Goal: Transaction & Acquisition: Subscribe to service/newsletter

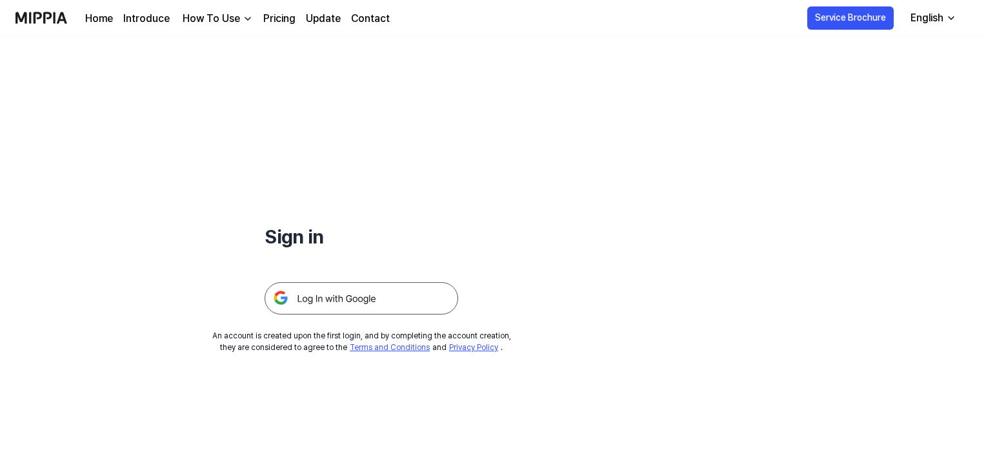
click at [346, 301] on img at bounding box center [362, 298] width 194 height 32
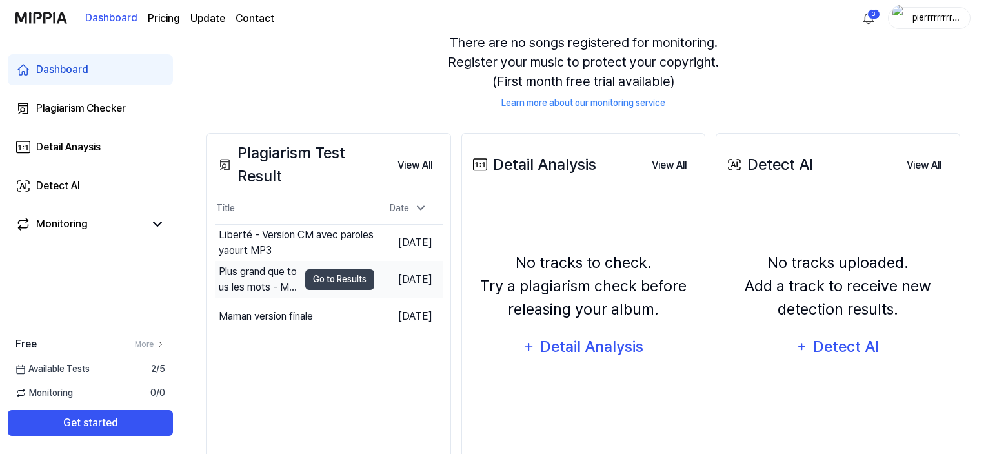
scroll to position [165, 0]
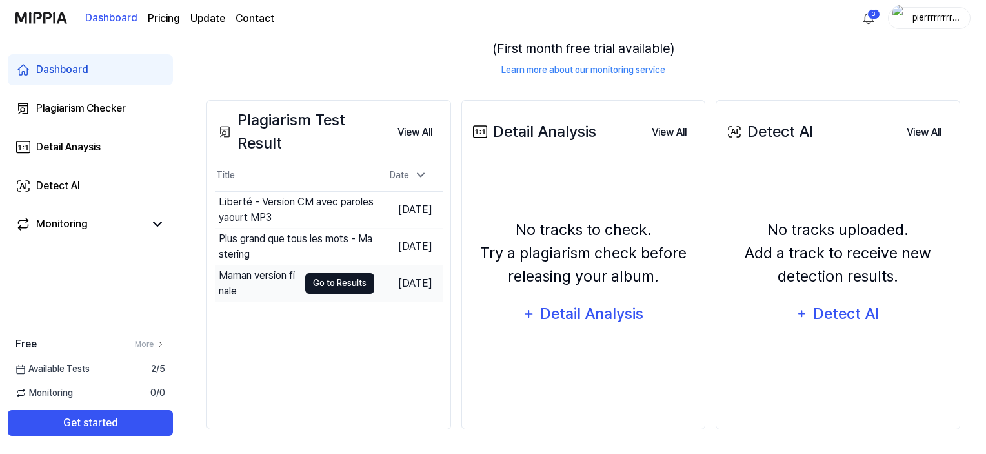
click at [319, 283] on button "Go to Results" at bounding box center [339, 283] width 69 height 21
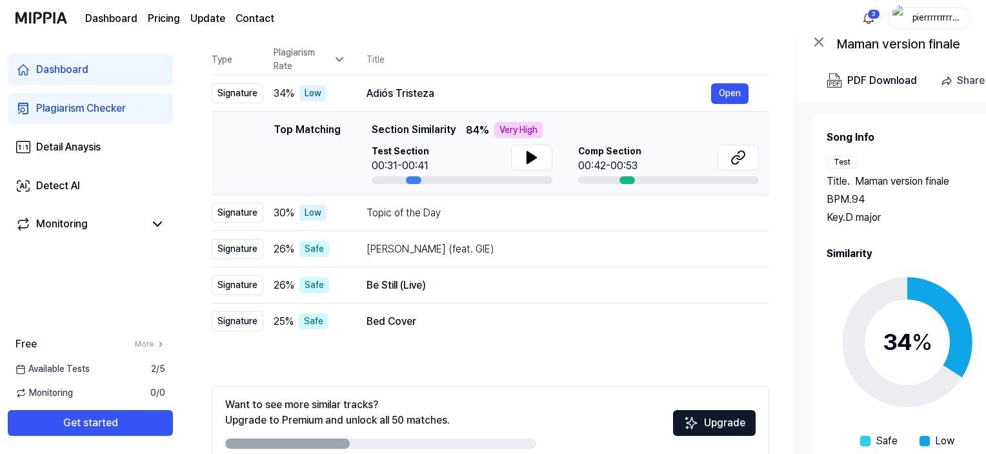
scroll to position [194, 0]
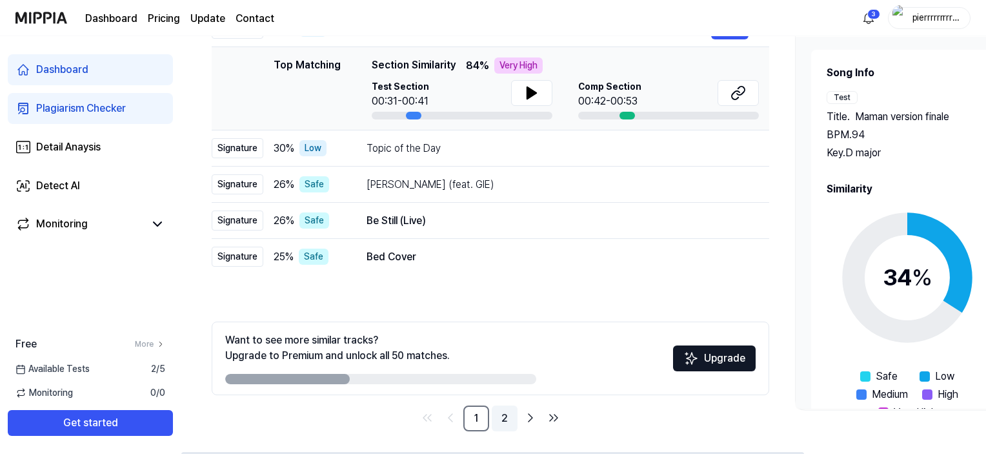
click at [505, 415] on link "2" at bounding box center [505, 418] width 26 height 26
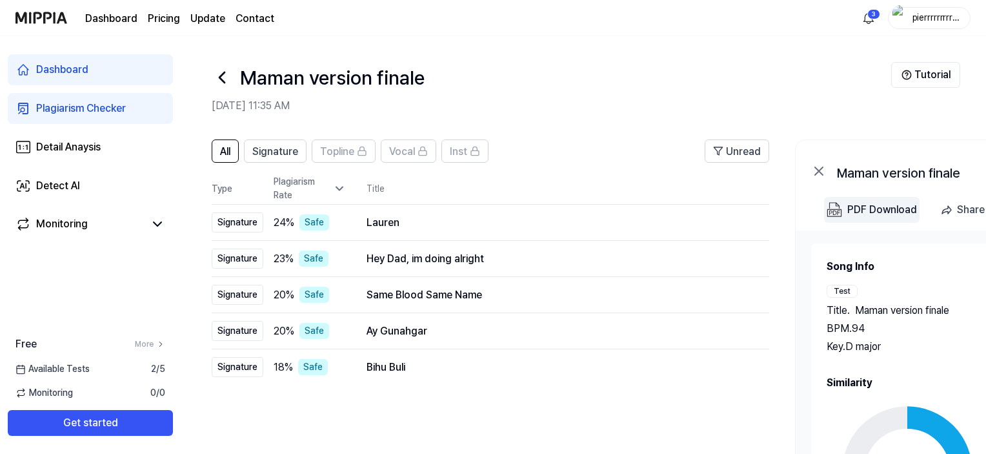
click at [863, 208] on div "PDF Download" at bounding box center [882, 209] width 70 height 17
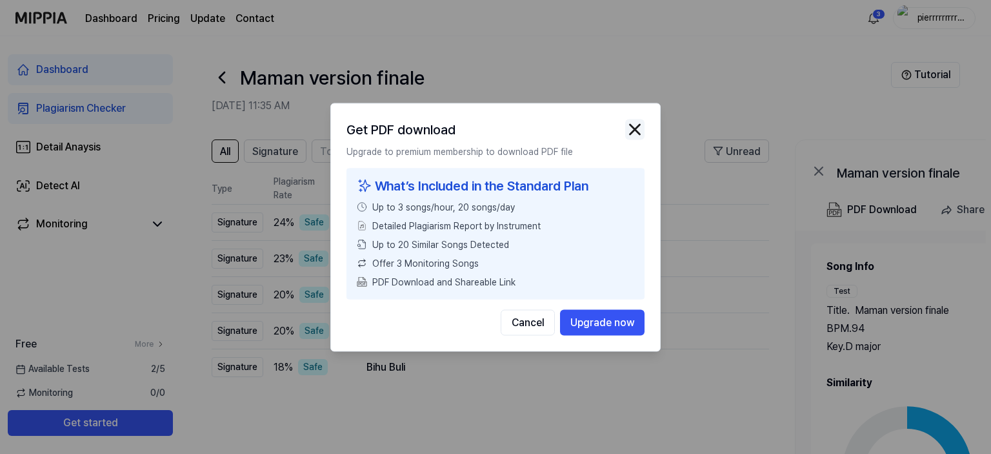
click at [636, 129] on img "button" at bounding box center [634, 128] width 19 height 19
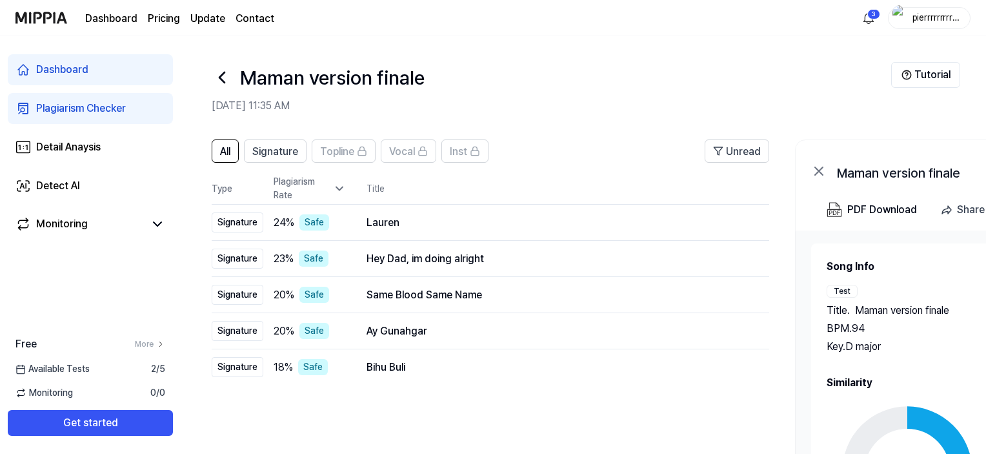
click at [223, 77] on icon at bounding box center [222, 77] width 21 height 21
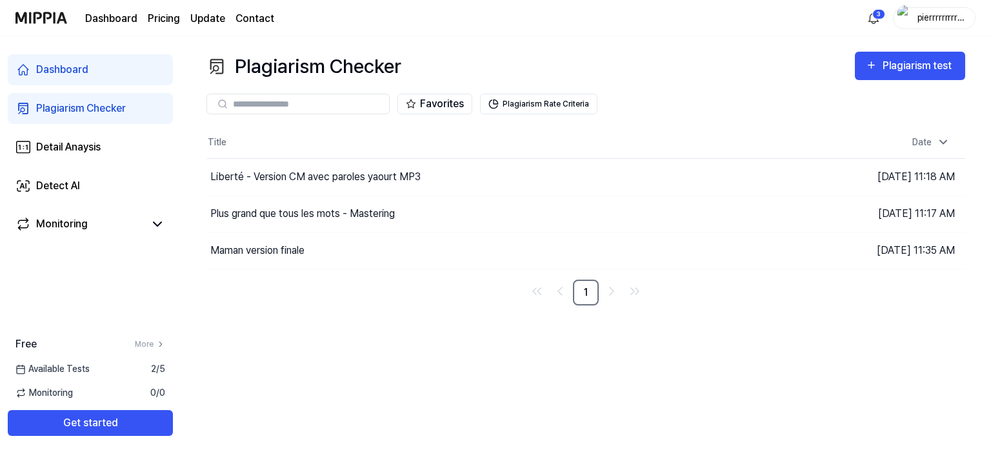
click at [46, 15] on img at bounding box center [41, 17] width 52 height 35
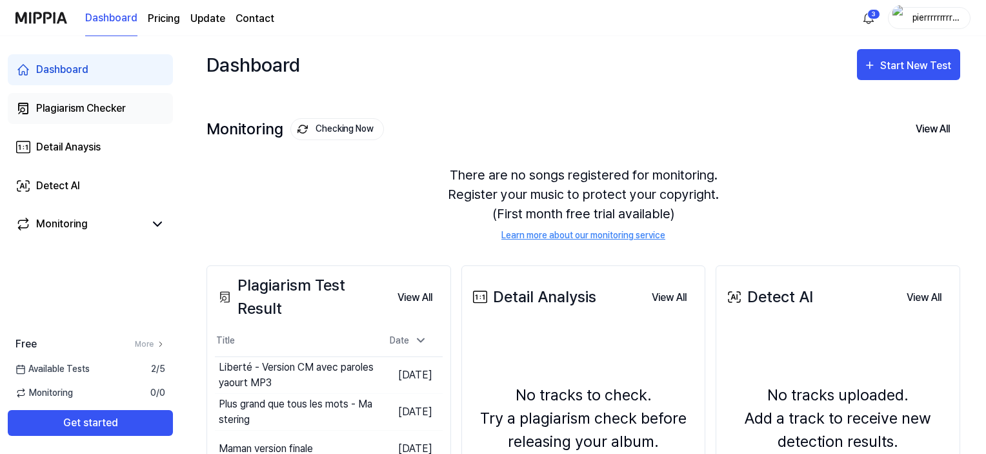
click at [92, 105] on div "Plagiarism Checker" at bounding box center [81, 108] width 90 height 15
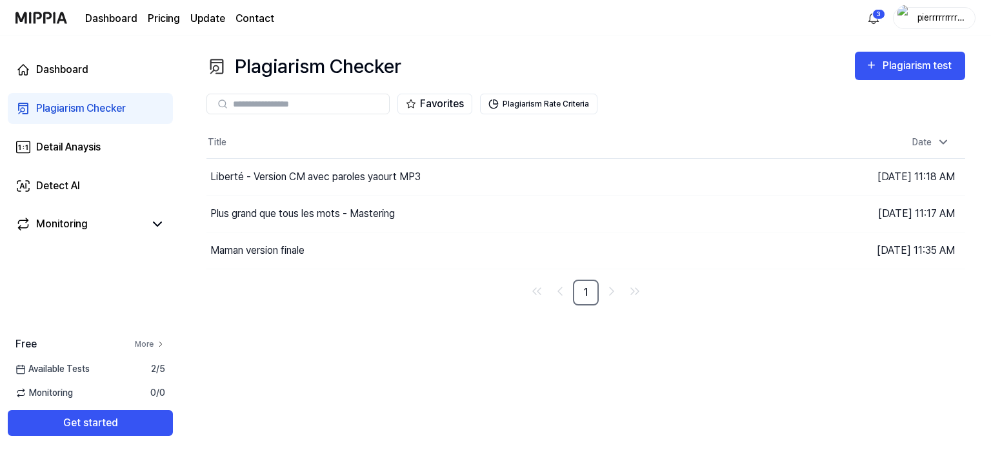
click at [146, 343] on link "More" at bounding box center [150, 344] width 30 height 12
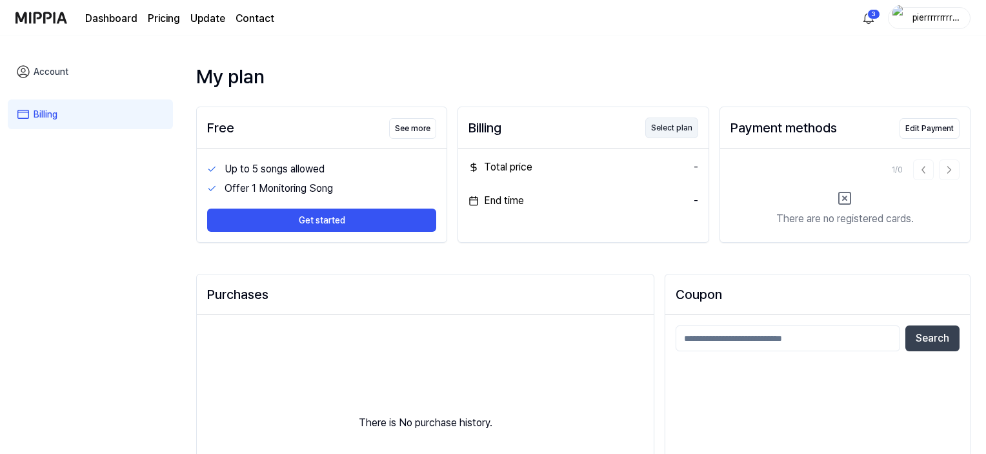
click at [676, 128] on button "Select plan" at bounding box center [671, 127] width 53 height 21
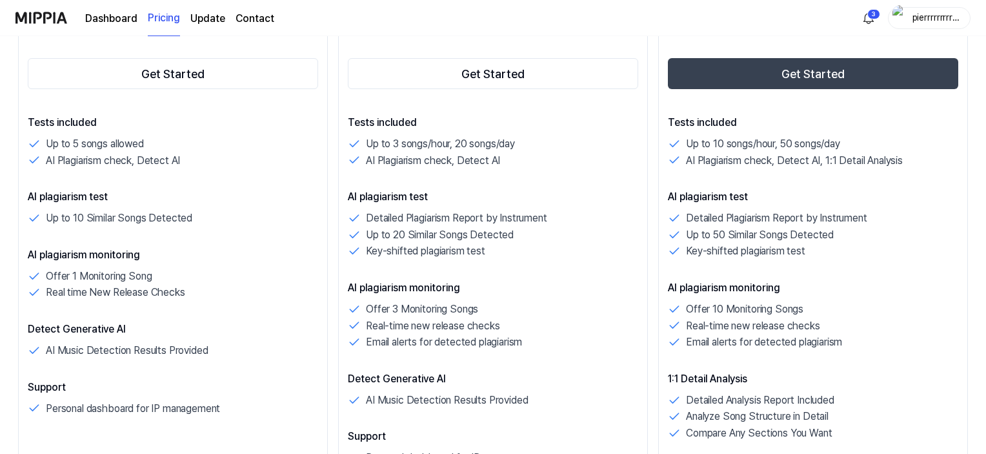
scroll to position [323, 0]
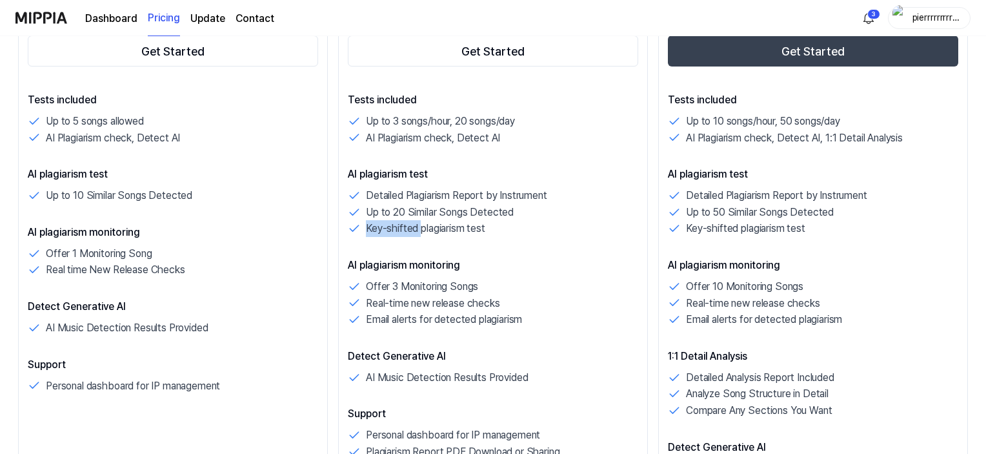
drag, startPoint x: 366, startPoint y: 224, endPoint x: 421, endPoint y: 227, distance: 55.6
click at [421, 227] on p "Key-shifted plagiarism test" at bounding box center [425, 228] width 119 height 17
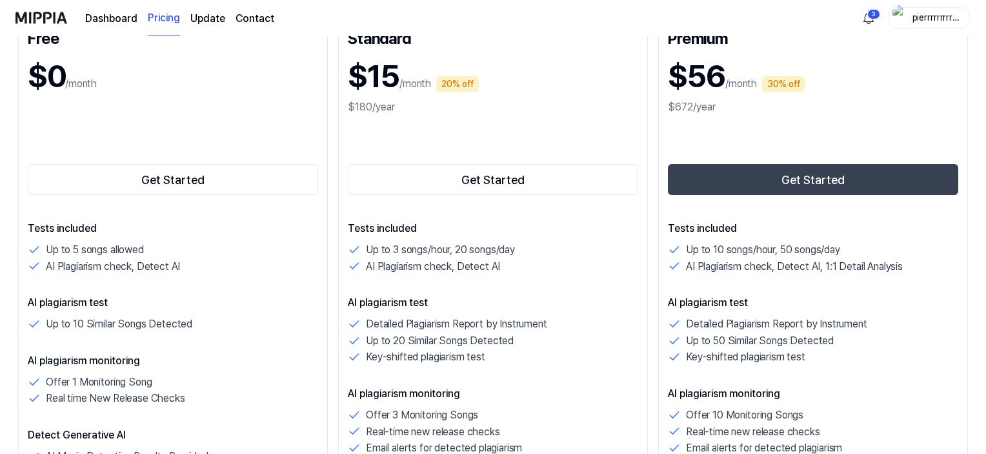
scroll to position [194, 0]
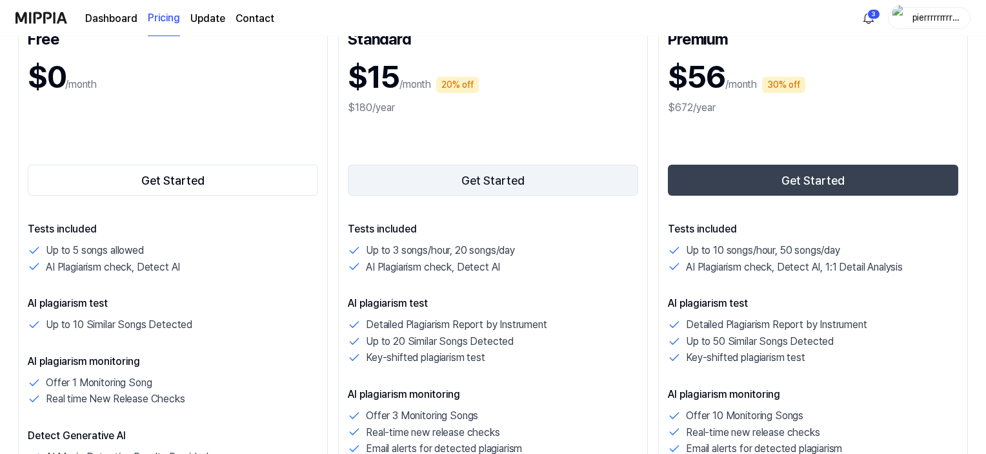
click at [516, 185] on button "Get Started" at bounding box center [493, 180] width 290 height 31
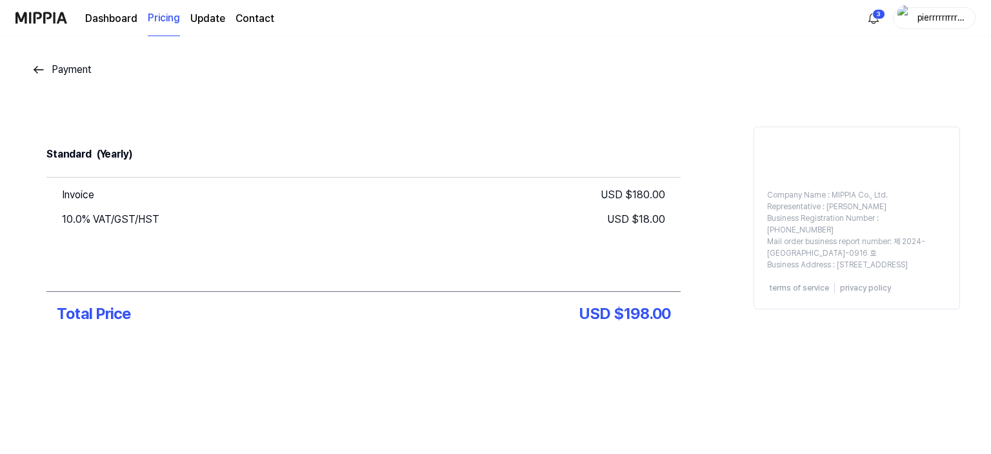
click at [42, 68] on img at bounding box center [38, 69] width 15 height 15
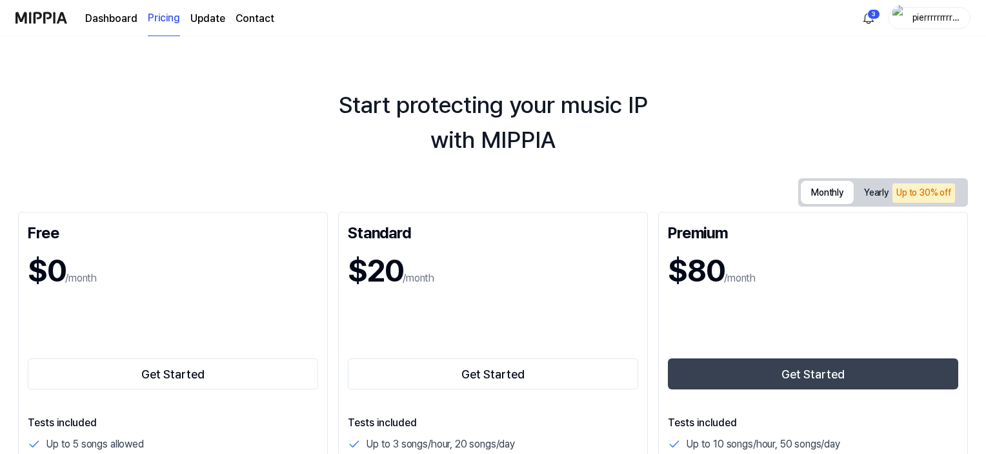
click at [836, 197] on button "Monthly" at bounding box center [827, 192] width 53 height 23
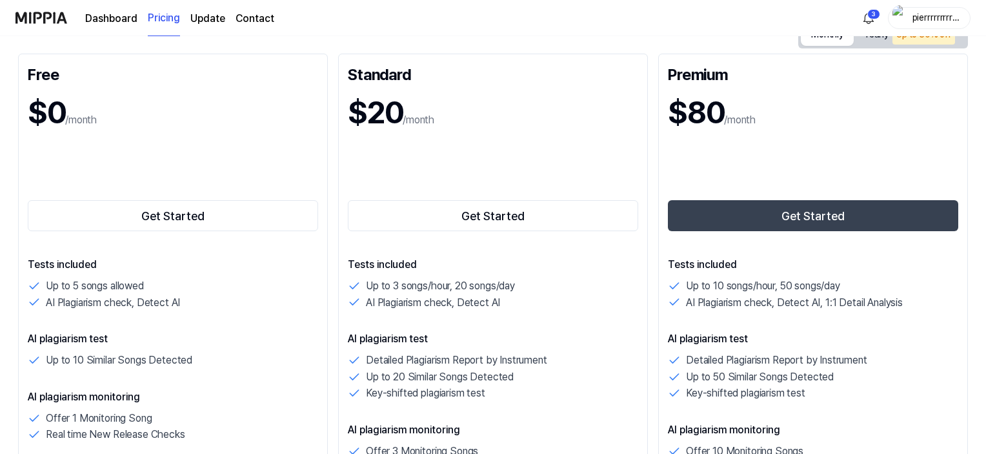
scroll to position [194, 0]
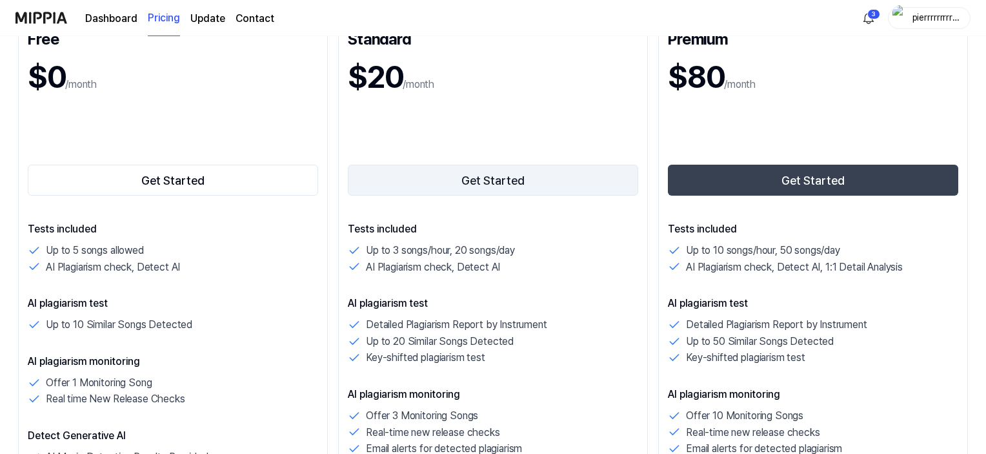
click at [512, 179] on button "Get Started" at bounding box center [493, 180] width 290 height 31
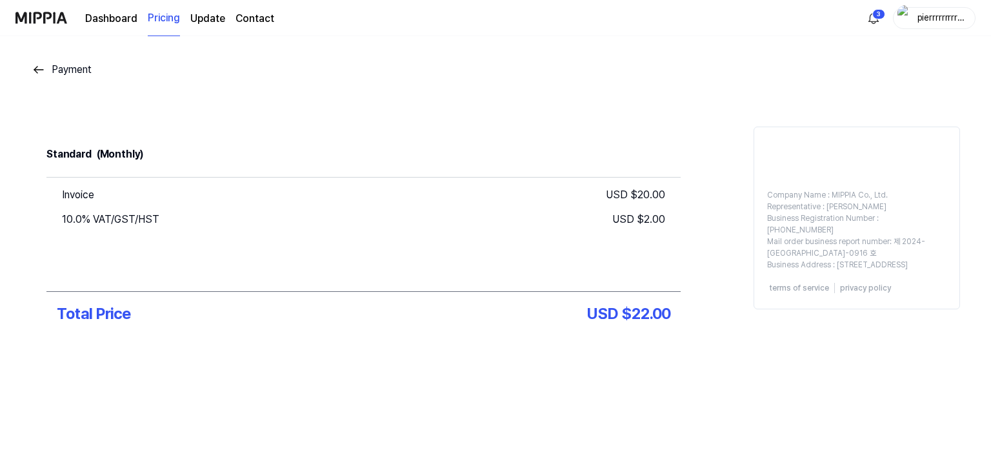
click at [44, 17] on img at bounding box center [41, 17] width 52 height 35
